Goal: Use online tool/utility: Use online tool/utility

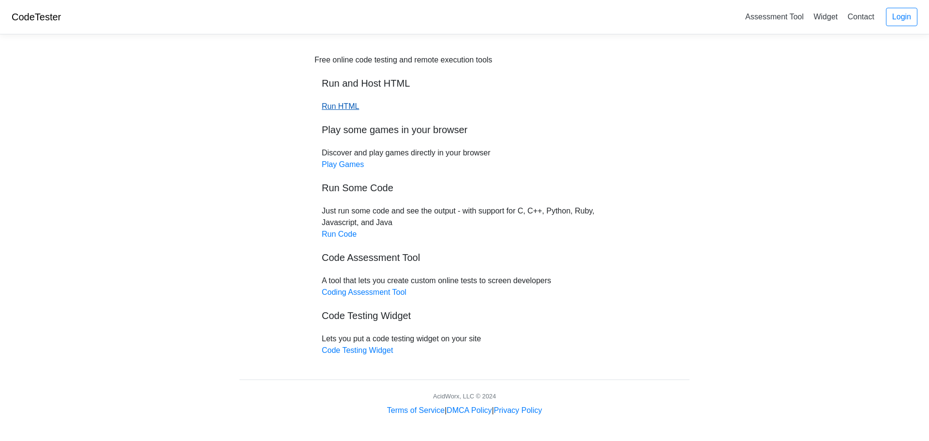
click at [344, 103] on link "Run HTML" at bounding box center [340, 106] width 37 height 8
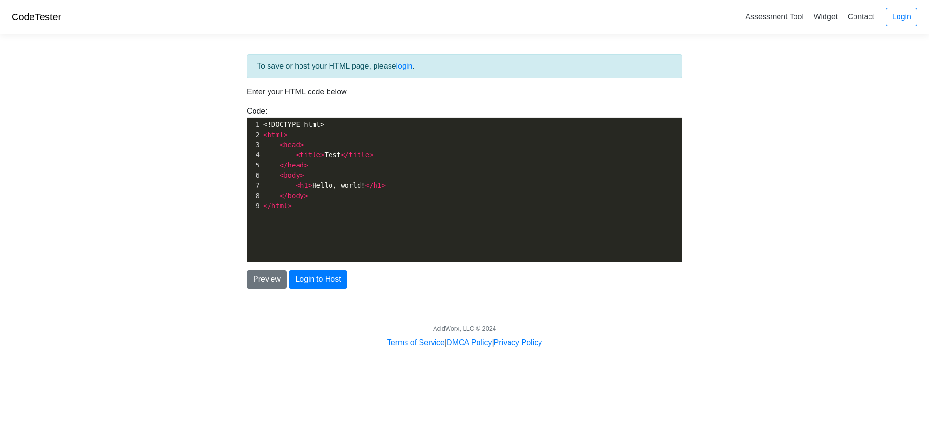
type textarea "</html>"
drag, startPoint x: 337, startPoint y: 202, endPoint x: 333, endPoint y: 198, distance: 5.1
click at [334, 199] on div "1 <!DOCTYPE html> 2 < html > 3 < head > 4 < title > Test </ title > 5 </ head >…" at bounding box center [475, 164] width 428 height 91
drag, startPoint x: 313, startPoint y: 212, endPoint x: 303, endPoint y: 203, distance: 13.0
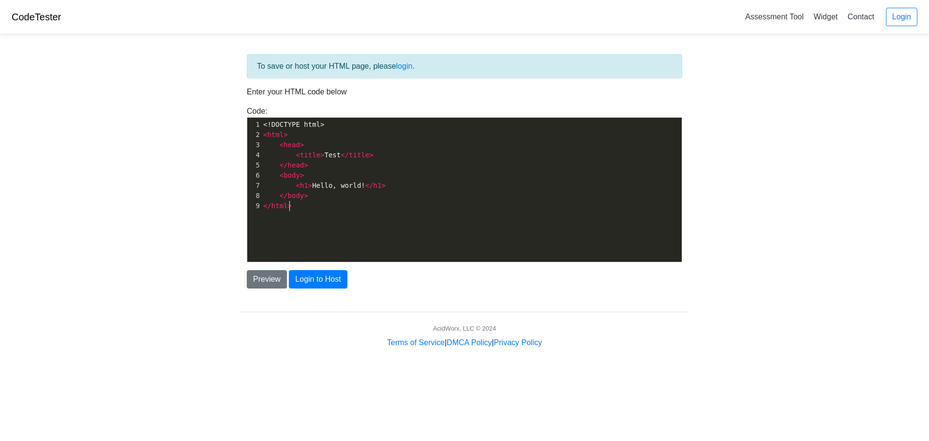
click at [303, 203] on div "x 1 <!DOCTYPE html> 2 < html > 3 < head > 4 < title > Test </ title > 5 </ head…" at bounding box center [475, 165] width 428 height 95
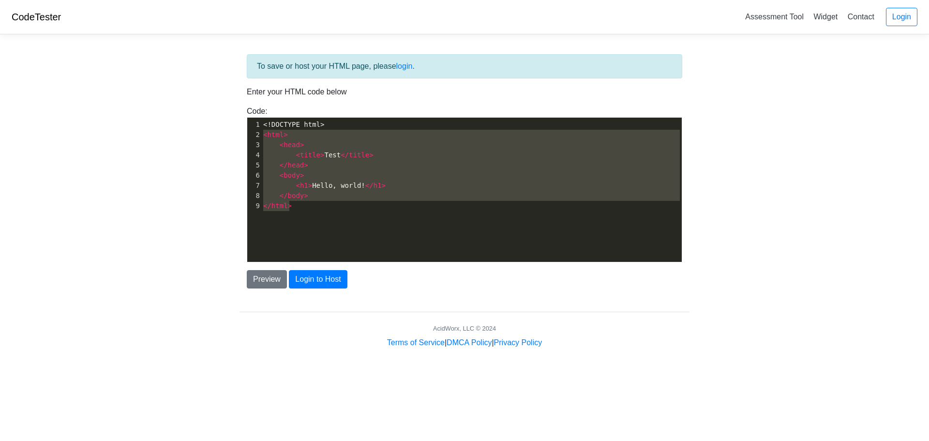
type textarea "<!DOCTYPE html> <html> <head> <title>Test</title> </head> <body> <h1>Hello, wor…"
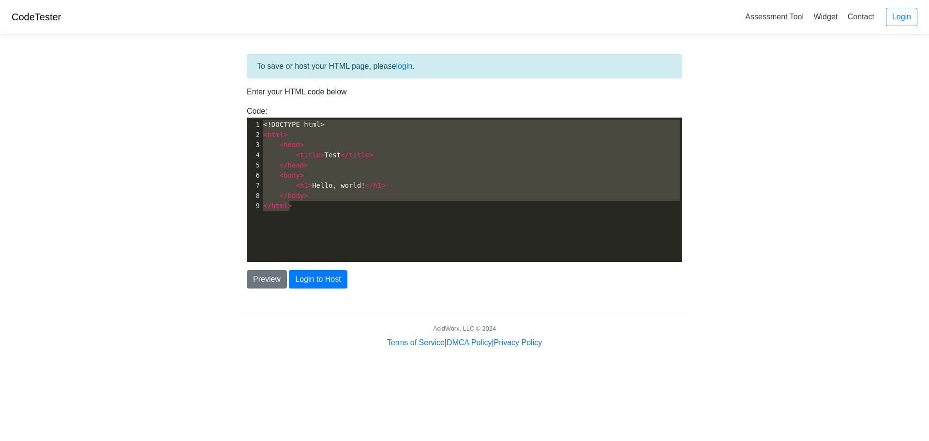
drag, startPoint x: 315, startPoint y: 224, endPoint x: 250, endPoint y: 124, distance: 119.4
click at [250, 124] on div "x 1 <!DOCTYPE html> 2 < html > 3 < head > 4 < title > Test </ title > 5 </ head…" at bounding box center [471, 197] width 449 height 159
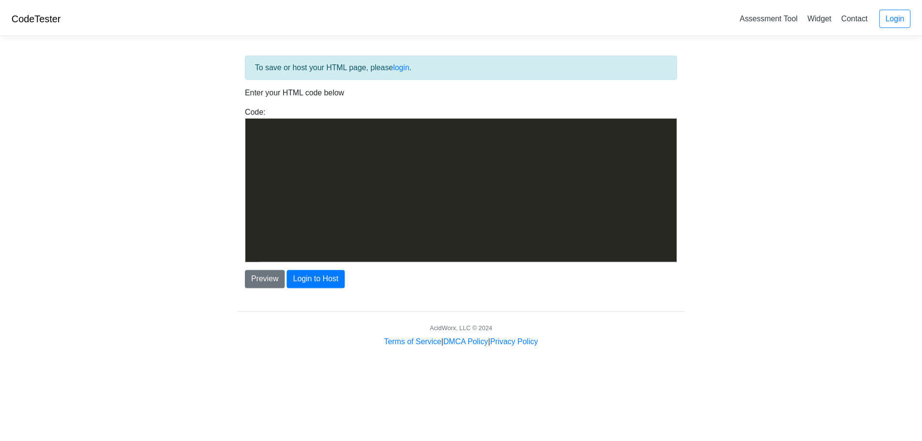
scroll to position [330, 0]
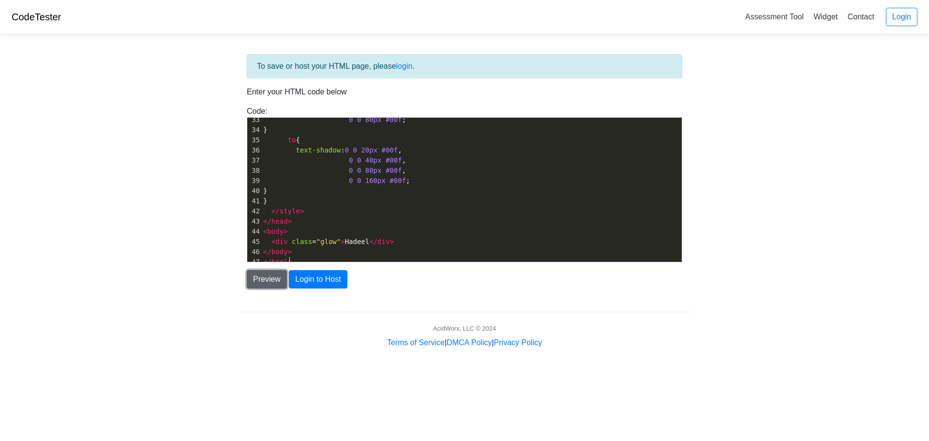
click at [269, 280] on button "Preview" at bounding box center [267, 279] width 40 height 18
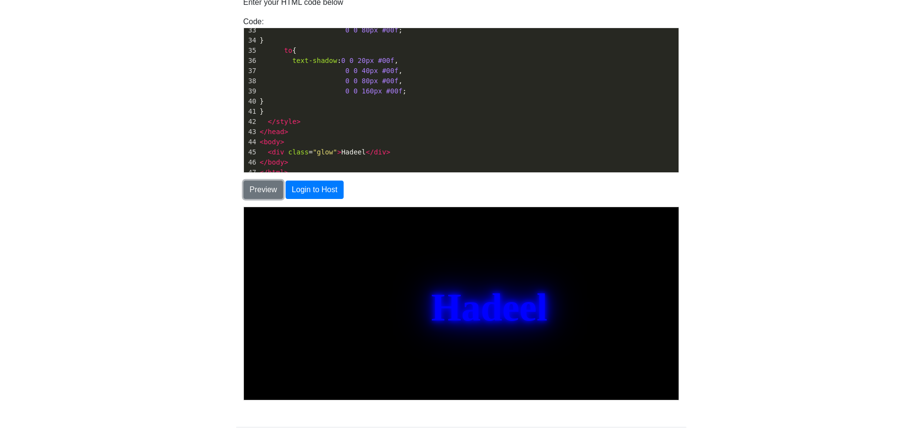
scroll to position [135, 0]
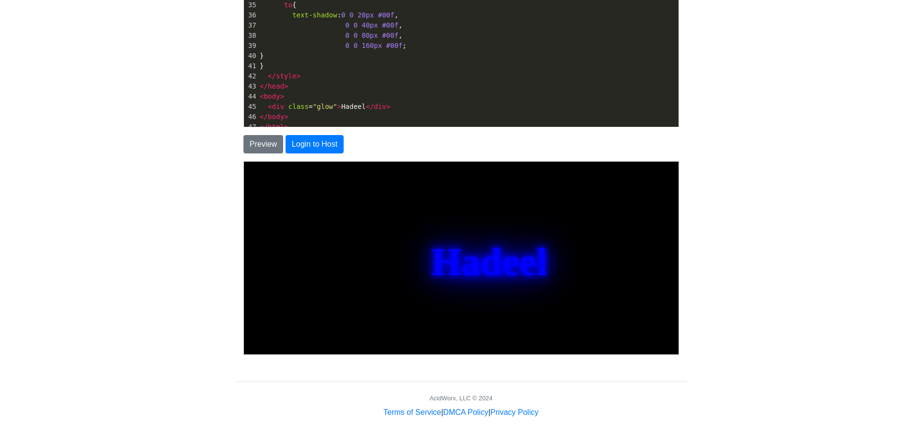
drag, startPoint x: 491, startPoint y: 252, endPoint x: 491, endPoint y: 266, distance: 14.1
click at [491, 253] on div "Hadeel" at bounding box center [488, 261] width 116 height 44
click at [491, 266] on div "Hadeel" at bounding box center [488, 261] width 116 height 44
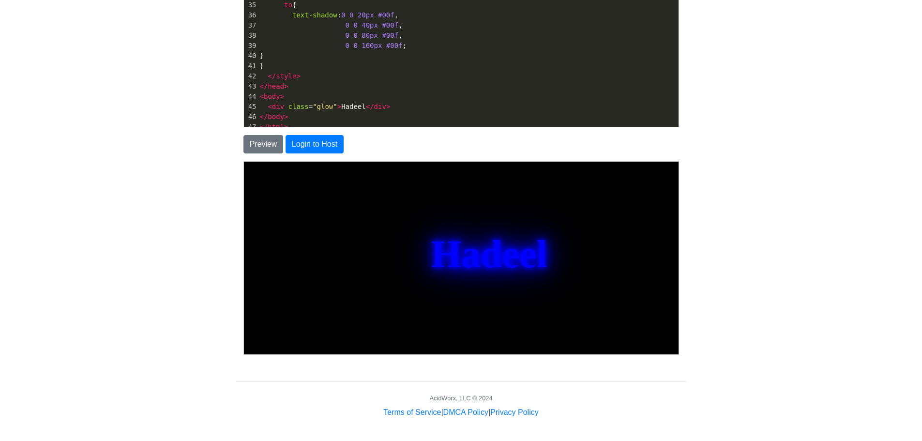
drag, startPoint x: 669, startPoint y: 232, endPoint x: 670, endPoint y: 245, distance: 13.1
click html "DOCTYPE html> Glowing Text Hadeel"
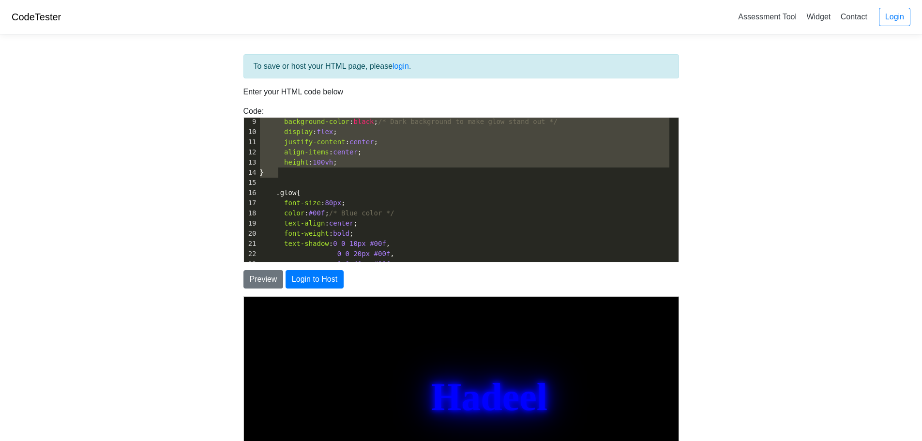
scroll to position [0, 0]
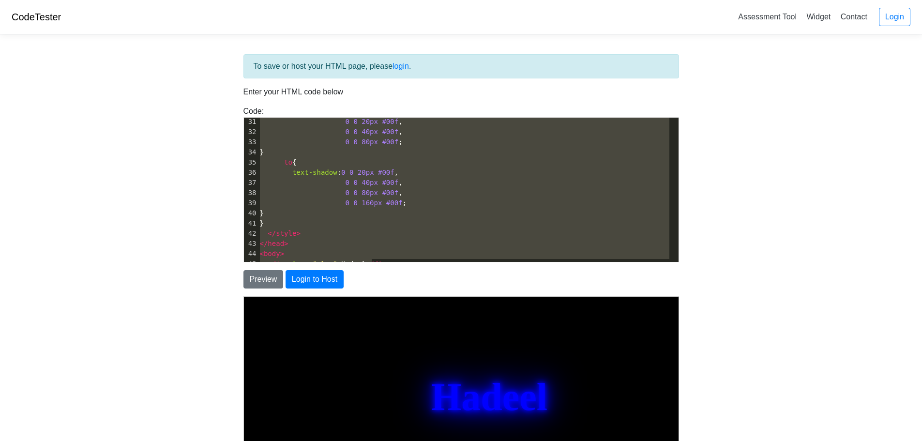
type textarea "DOCTYPE html> <html lang="en"> <head> <meta charset="UTF-8"> <meta name="viewpo…"
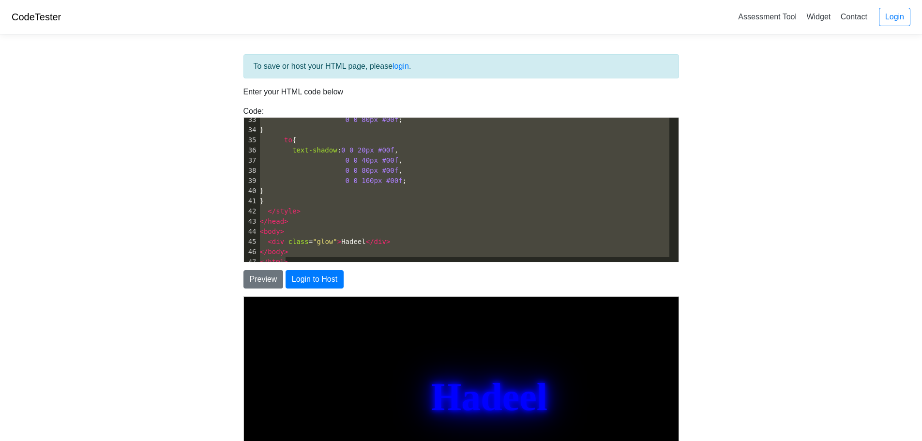
drag, startPoint x: 501, startPoint y: 418, endPoint x: 369, endPoint y: 301, distance: 177.2
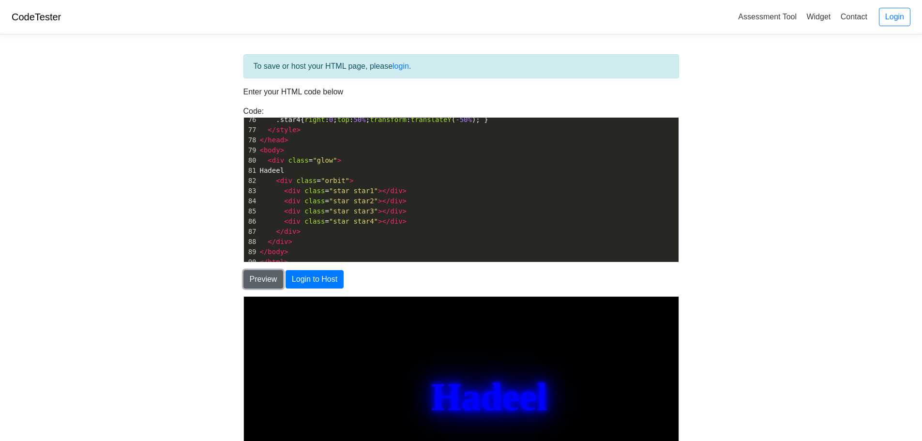
click at [274, 276] on button "Preview" at bounding box center [263, 279] width 40 height 18
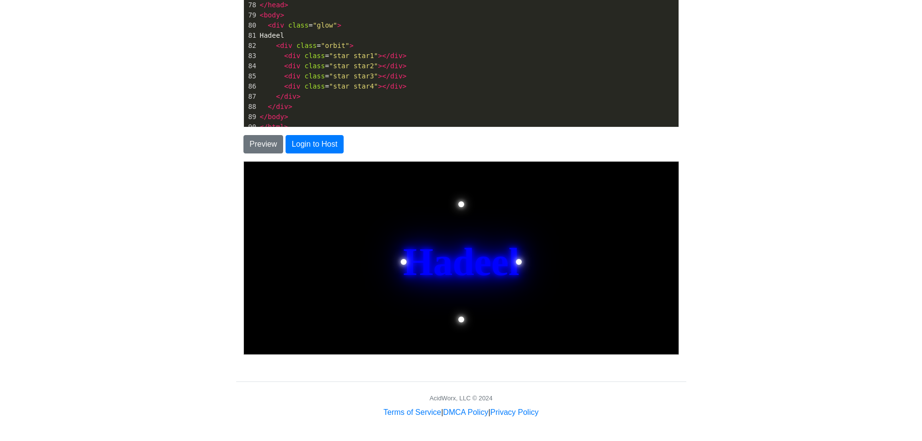
click at [512, 259] on div at bounding box center [460, 261] width 121 height 121
click at [397, 87] on pre "< div class = "star star4" ></ div >" at bounding box center [468, 86] width 420 height 10
type textarea "<div class="star star 5"
type textarea "5"></div>"
click at [476, 97] on pre "< div class = "star star5" ></ div >" at bounding box center [468, 96] width 420 height 10
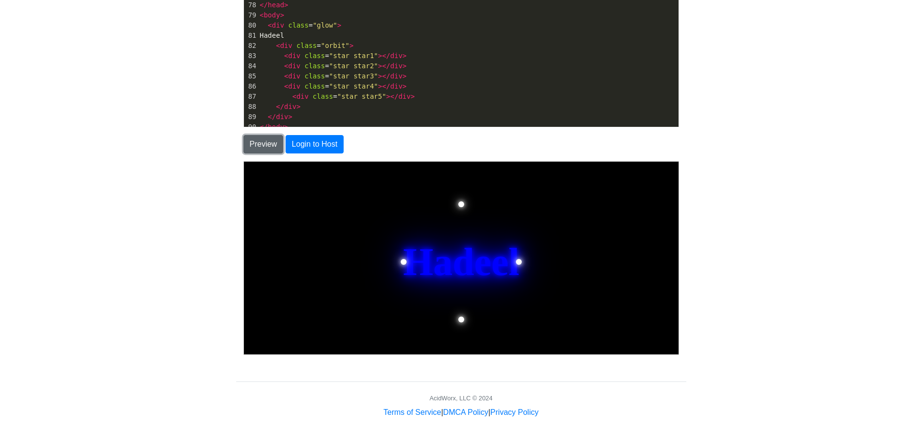
click at [254, 143] on button "Preview" at bounding box center [263, 144] width 40 height 18
click at [289, 97] on span "< div class = "star star5" ></ div >" at bounding box center [337, 96] width 155 height 8
click at [255, 145] on button "Preview" at bounding box center [263, 144] width 40 height 18
click at [258, 144] on button "Preview" at bounding box center [263, 144] width 40 height 18
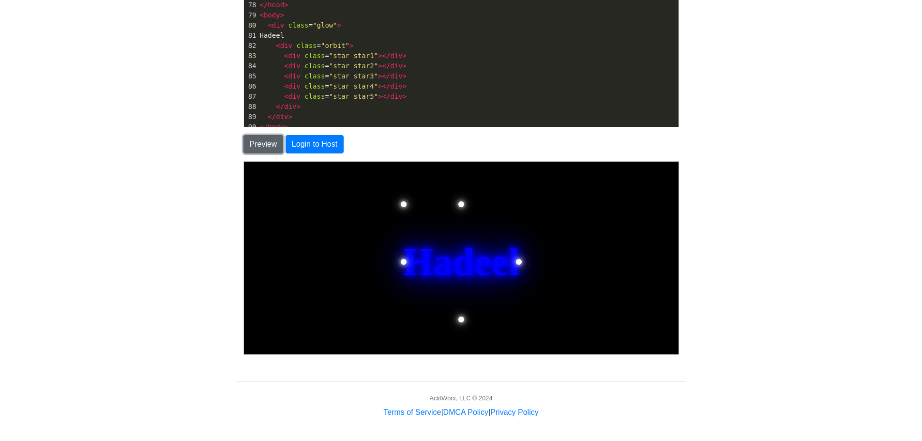
click at [258, 144] on button "Preview" at bounding box center [263, 144] width 40 height 18
click at [398, 97] on pre "< div class = "star star5" ></ div >" at bounding box center [468, 96] width 420 height 10
type textarea "<div class=o"
type textarea "star star6"
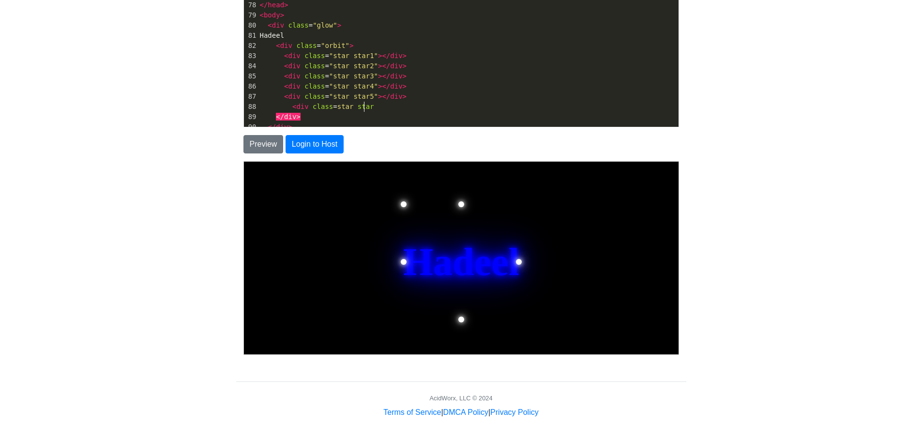
scroll to position [3, 36]
click at [337, 105] on span "star" at bounding box center [345, 107] width 16 height 8
type textarea """
click at [374, 111] on pre "< div class = "star star6" at bounding box center [468, 107] width 420 height 10
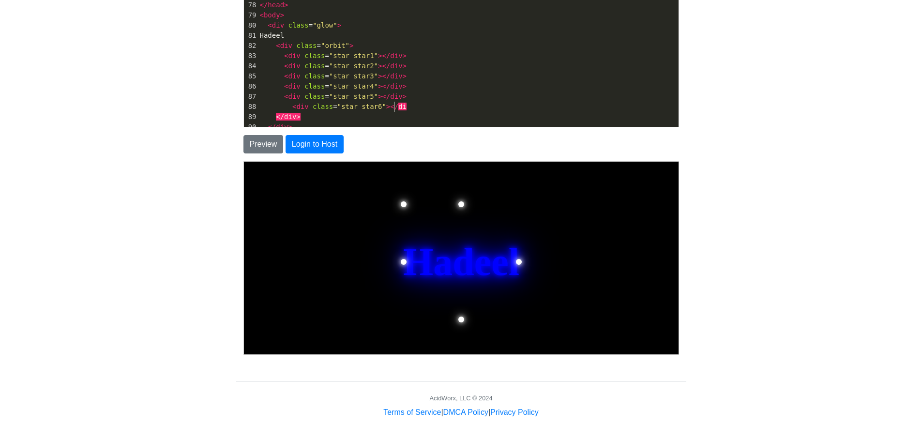
scroll to position [3, 26]
type textarea ""></div?"
type textarea "."
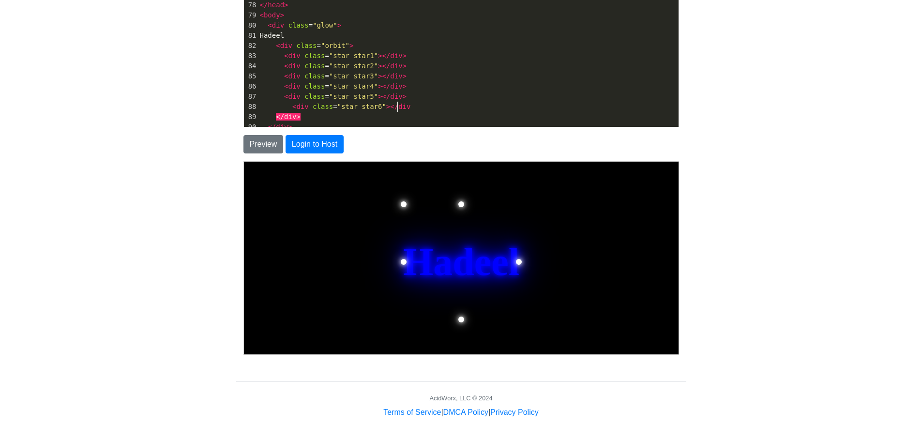
type textarea ">"
click at [292, 105] on span "<" at bounding box center [294, 107] width 4 height 8
click at [405, 108] on pre "< div class = "star star6" ></ div >" at bounding box center [468, 107] width 420 height 10
click at [252, 141] on button "Preview" at bounding box center [263, 144] width 40 height 18
click at [265, 141] on button "Preview" at bounding box center [263, 144] width 40 height 18
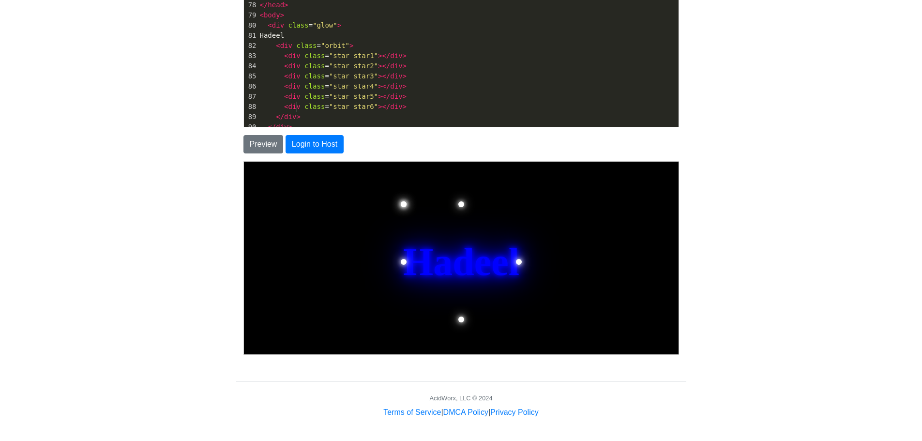
click at [297, 107] on span "< div class = "star star6" ></ div >" at bounding box center [333, 107] width 147 height 8
click at [363, 108] on span ""star star6"" at bounding box center [353, 107] width 49 height 8
type textarea "6"
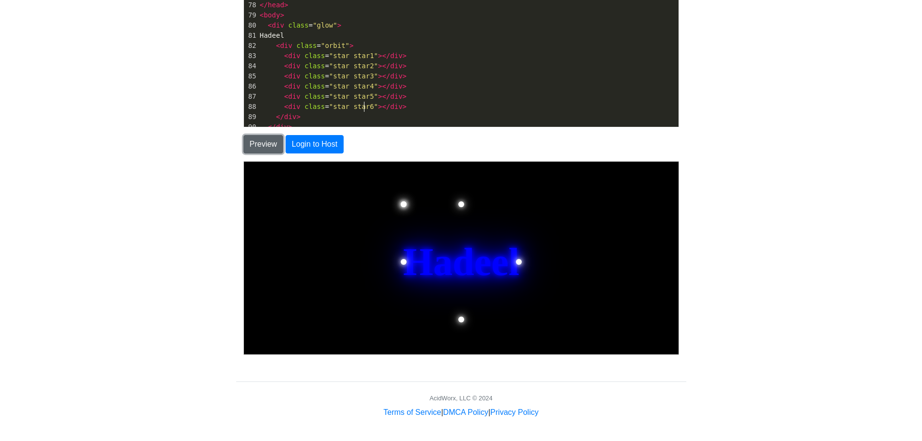
click at [265, 147] on button "Preview" at bounding box center [263, 144] width 40 height 18
click at [396, 107] on pre "< div class = "star star6" ></ div >" at bounding box center [468, 107] width 420 height 10
click at [364, 105] on span ""star star6"" at bounding box center [353, 107] width 49 height 8
type textarea "7"
click at [260, 141] on button "Preview" at bounding box center [263, 144] width 40 height 18
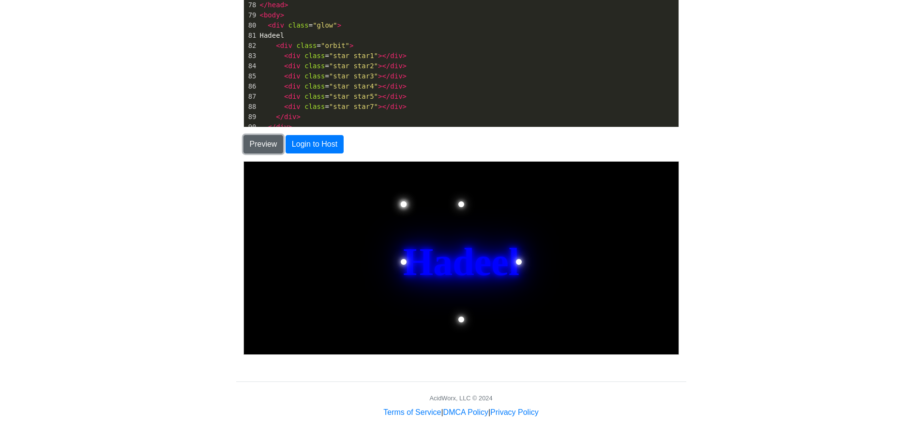
click at [267, 144] on button "Preview" at bounding box center [263, 144] width 40 height 18
type textarea ""></div>"
drag, startPoint x: 393, startPoint y: 107, endPoint x: 365, endPoint y: 108, distance: 27.6
click at [365, 108] on span "< div class = "star star7" ></ div >" at bounding box center [333, 107] width 147 height 8
click at [363, 107] on span ""star star7"" at bounding box center [353, 107] width 49 height 8
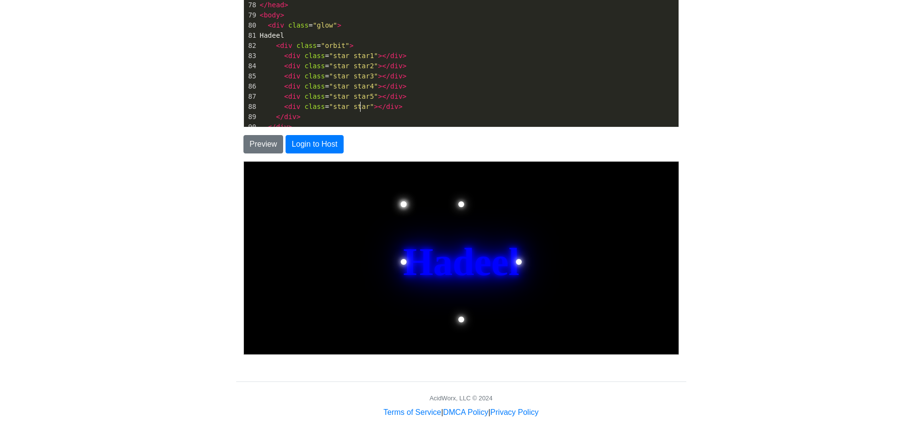
type textarea "6"
type textarea "<div class="star star6"></div>"
drag, startPoint x: 393, startPoint y: 107, endPoint x: 282, endPoint y: 106, distance: 110.8
click at [282, 106] on span "< div class = "star star6" ></ div >" at bounding box center [333, 107] width 147 height 8
click at [407, 104] on pre "< div class = "star star6" ></ div >" at bounding box center [468, 107] width 420 height 10
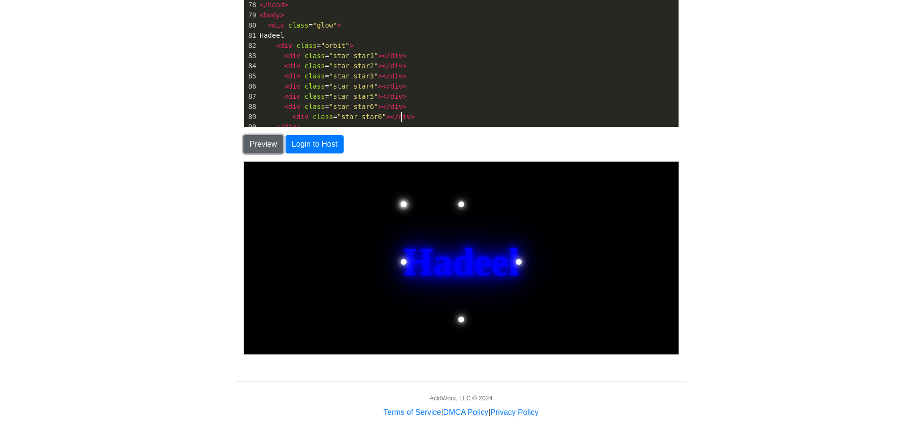
click at [253, 142] on button "Preview" at bounding box center [263, 144] width 40 height 18
